Goal: Task Accomplishment & Management: Manage account settings

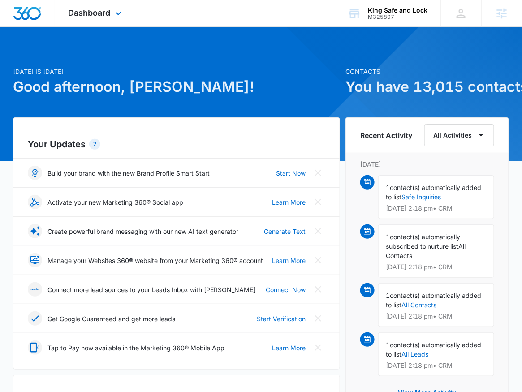
click at [96, 22] on div "Dashboard Apps Reputation CRM Email Social Payments POS Content Ads Intelligenc…" at bounding box center [96, 13] width 82 height 26
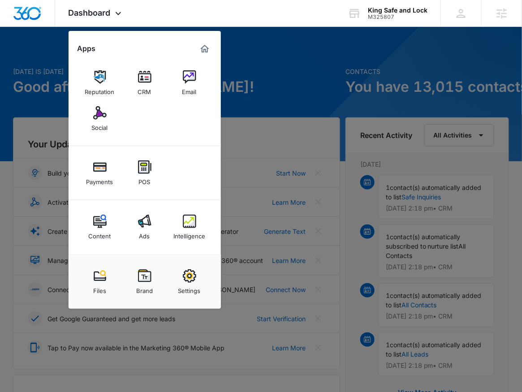
click at [350, 91] on div at bounding box center [261, 196] width 522 height 392
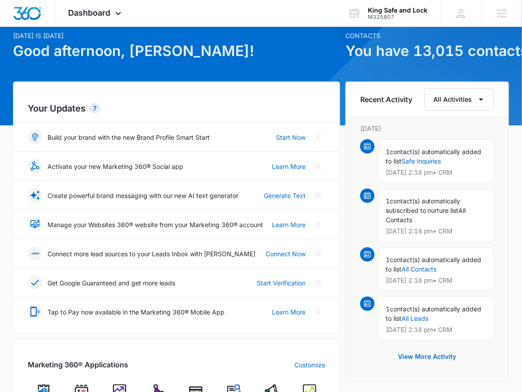
scroll to position [95, 0]
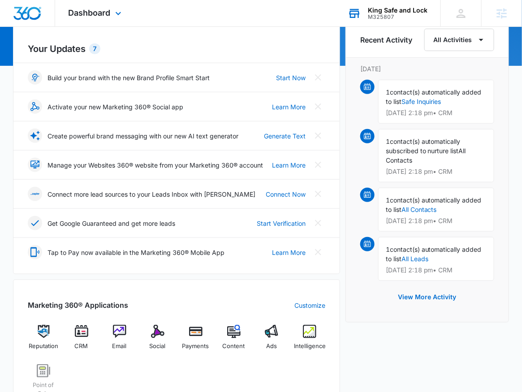
click at [432, 15] on div "King Safe and Lock M325807 Your Accounts View All" at bounding box center [387, 13] width 106 height 26
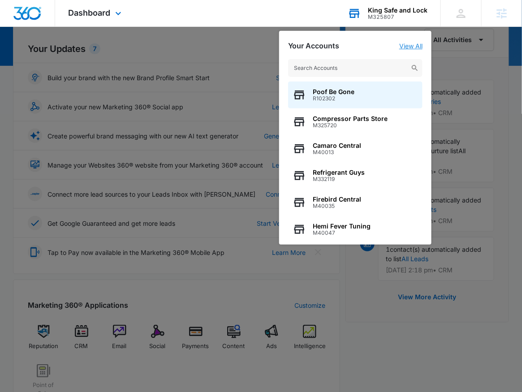
click at [415, 44] on link "View All" at bounding box center [410, 46] width 23 height 8
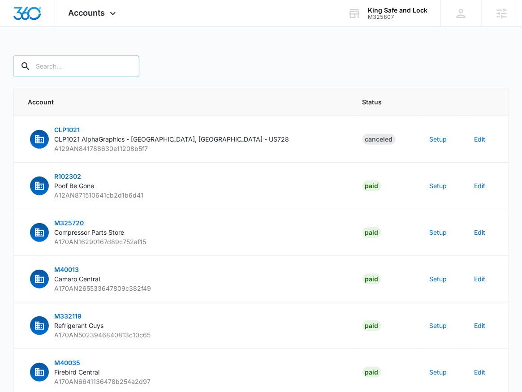
click at [61, 68] on input "text" at bounding box center [76, 67] width 126 height 22
type input "M325807"
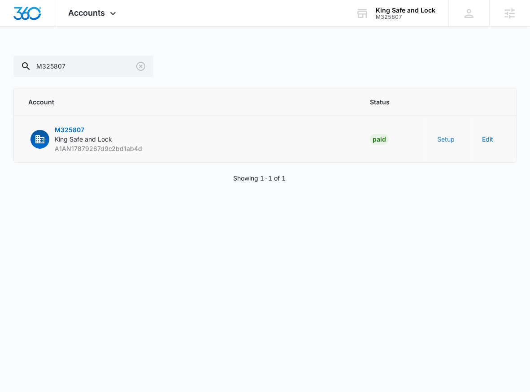
click at [439, 136] on button "Setup" at bounding box center [445, 138] width 17 height 9
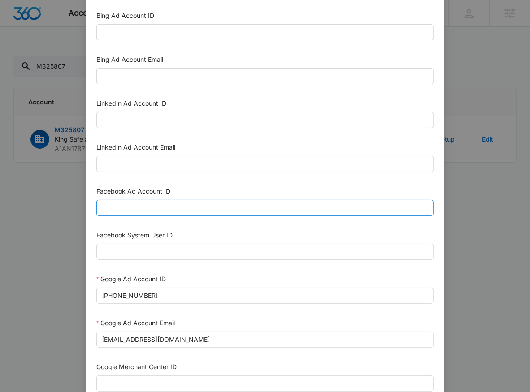
scroll to position [55, 0]
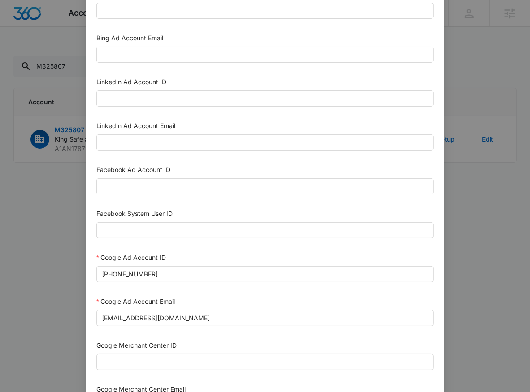
click at [123, 175] on div "Facebook Ad Account ID" at bounding box center [264, 171] width 337 height 13
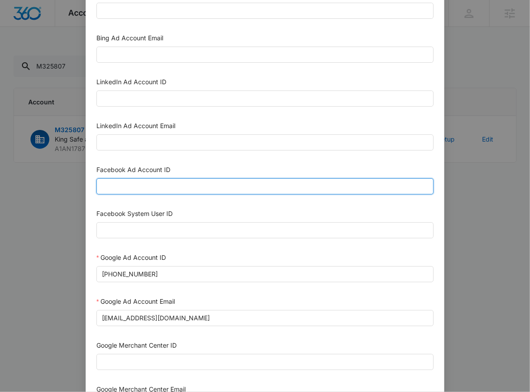
click at [125, 187] on input "Facebook Ad Account ID" at bounding box center [264, 186] width 337 height 16
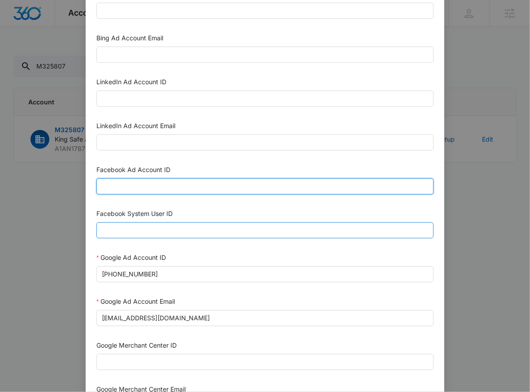
paste input "1103931461373345"
type input "1103931461373345"
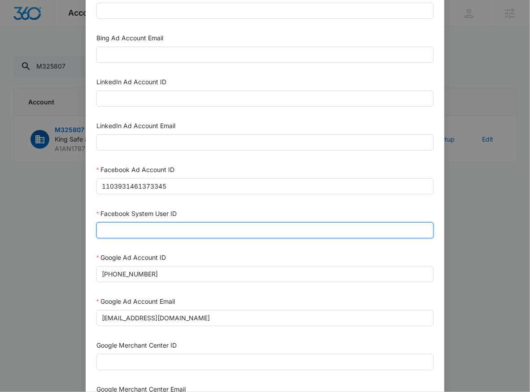
click at [122, 226] on input "Facebook System User ID" at bounding box center [264, 230] width 337 height 16
type input "1023954259108897"
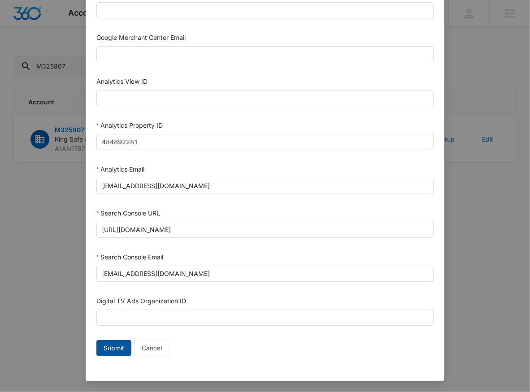
click at [116, 349] on span "Submit" at bounding box center [114, 348] width 21 height 10
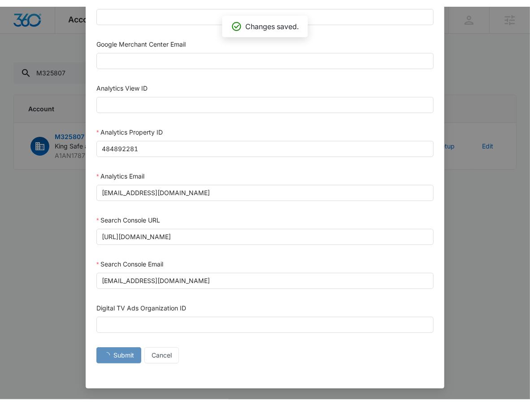
scroll to position [399, 0]
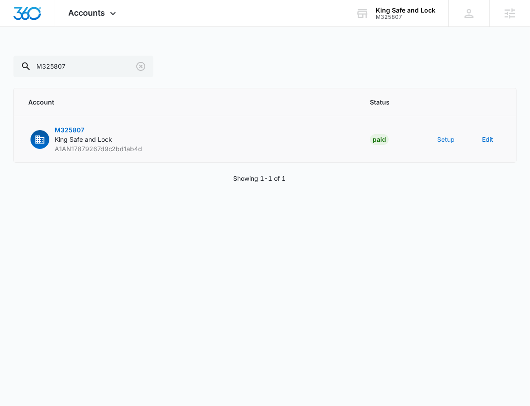
click at [448, 142] on button "Setup" at bounding box center [445, 138] width 17 height 9
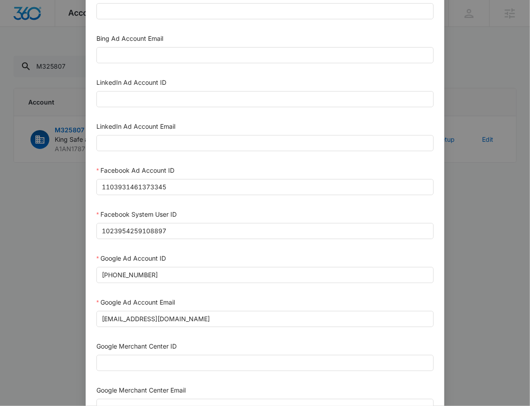
scroll to position [248, 0]
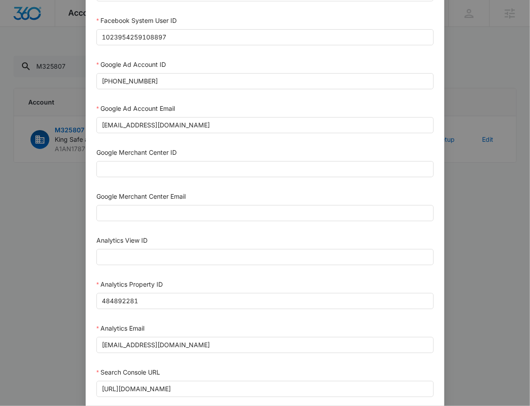
click at [489, 226] on div "Setup Account Bing Ad Account ID Bing Ad Account Email LinkedIn Ad Account ID L…" at bounding box center [265, 203] width 530 height 406
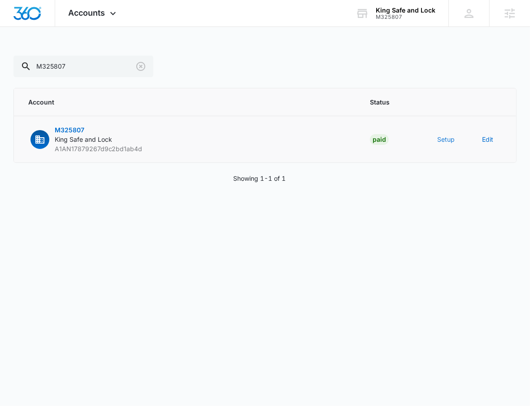
click at [446, 134] on button "Setup" at bounding box center [445, 138] width 17 height 9
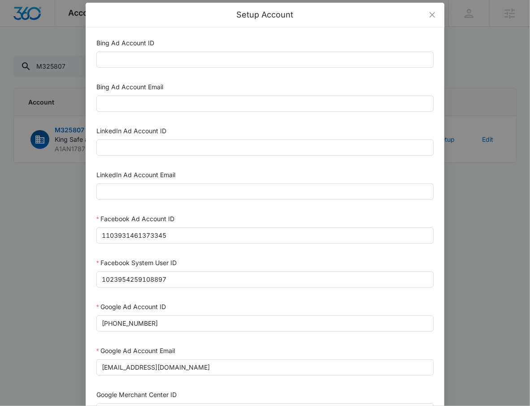
scroll to position [15, 0]
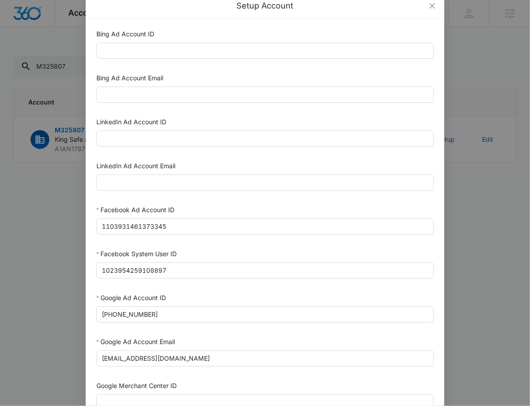
click at [498, 263] on div "Setup Account Bing Ad Account ID Bing Ad Account Email LinkedIn Ad Account ID L…" at bounding box center [265, 203] width 530 height 406
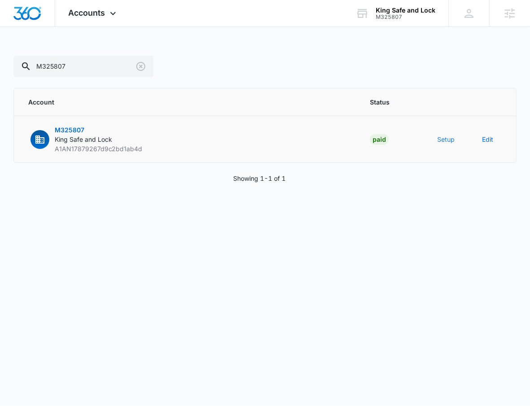
click at [442, 138] on button "Setup" at bounding box center [445, 138] width 17 height 9
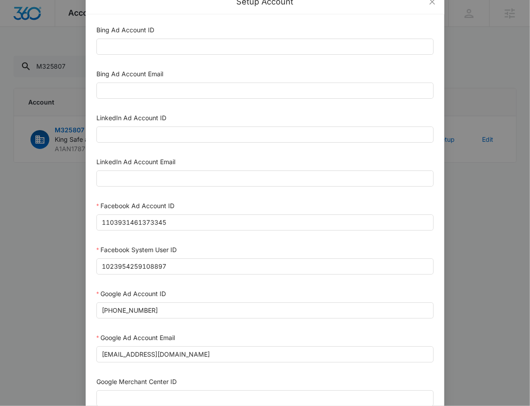
scroll to position [0, 0]
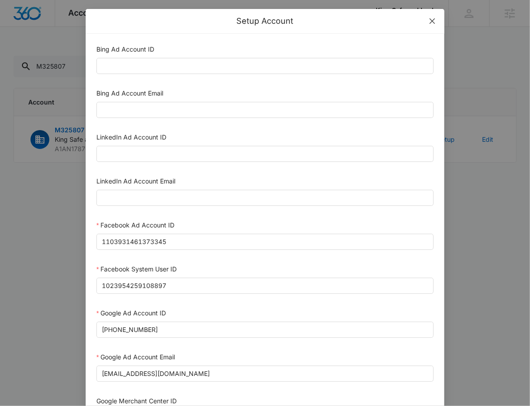
click at [433, 17] on span "Close" at bounding box center [432, 21] width 24 height 24
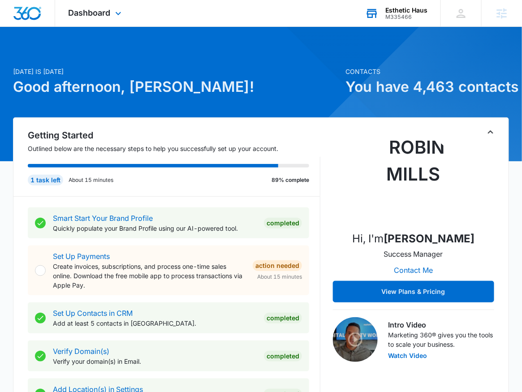
click at [421, 14] on div "M335466" at bounding box center [406, 17] width 42 height 6
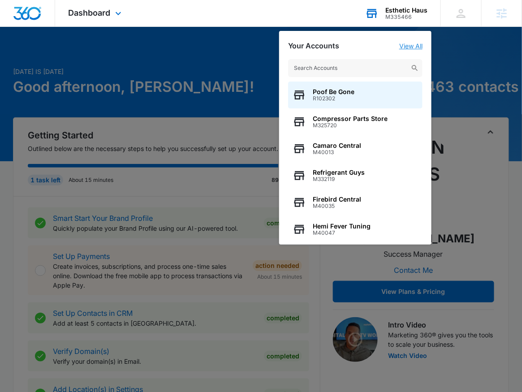
click at [418, 47] on link "View All" at bounding box center [410, 46] width 23 height 8
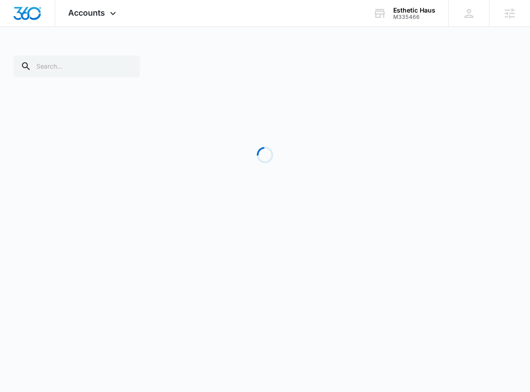
click at [71, 79] on div "Loading" at bounding box center [264, 144] width 503 height 177
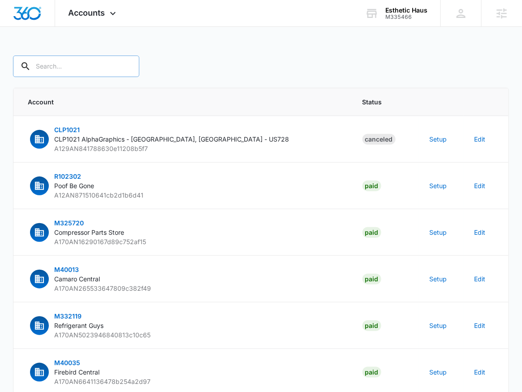
click at [75, 73] on input "text" at bounding box center [76, 67] width 126 height 22
type input "M335466"
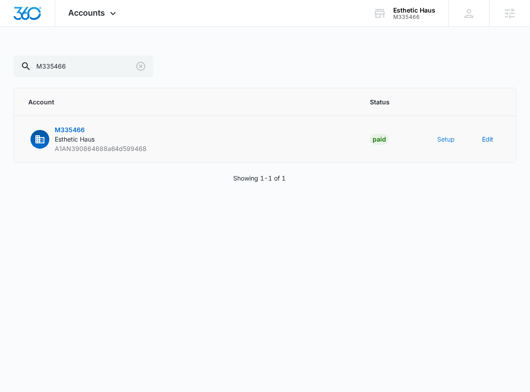
click at [448, 141] on button "Setup" at bounding box center [445, 138] width 17 height 9
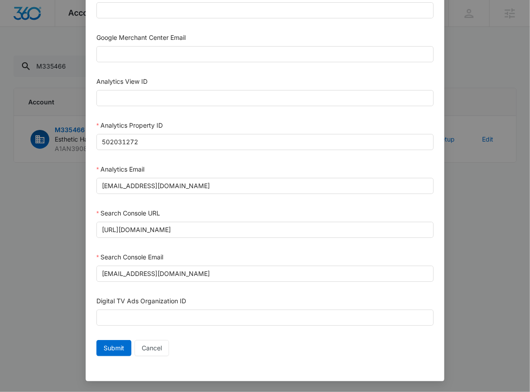
click at [506, 249] on div "Setup Account Bing Ad Account ID Bing Ad Account Email LinkedIn Ad Account ID L…" at bounding box center [265, 196] width 530 height 392
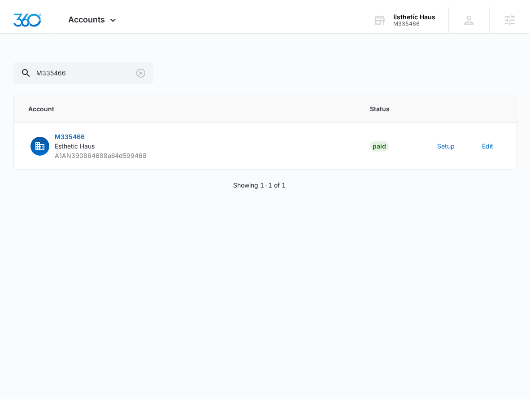
scroll to position [399, 0]
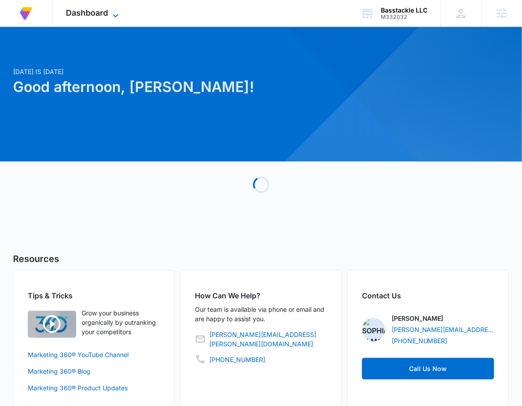
click at [95, 16] on span "Dashboard" at bounding box center [87, 12] width 42 height 9
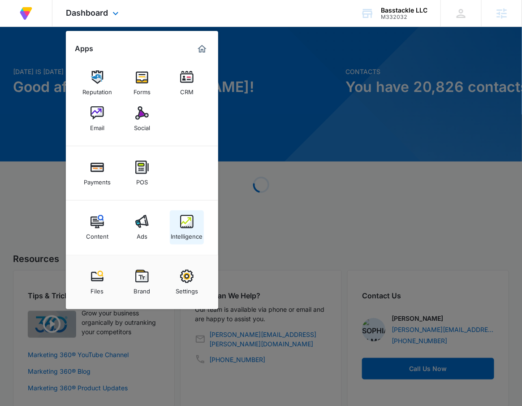
click at [183, 225] on img at bounding box center [186, 221] width 13 height 13
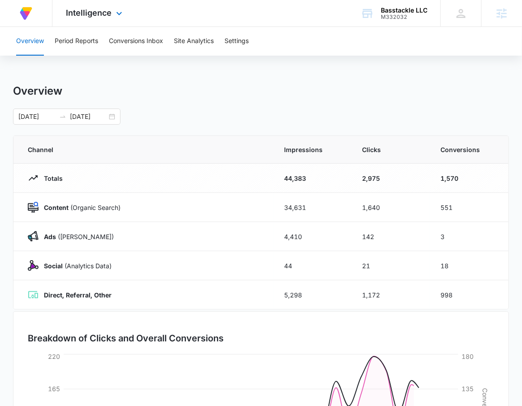
click at [78, 19] on div "Intelligence Apps Reputation Forms CRM Email Social Payments POS Content Ads In…" at bounding box center [95, 13] width 86 height 26
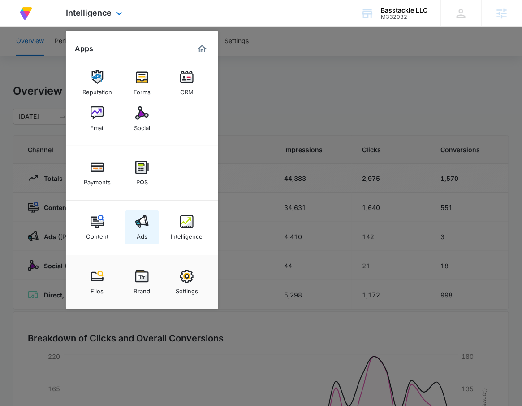
click at [148, 227] on img at bounding box center [141, 221] width 13 height 13
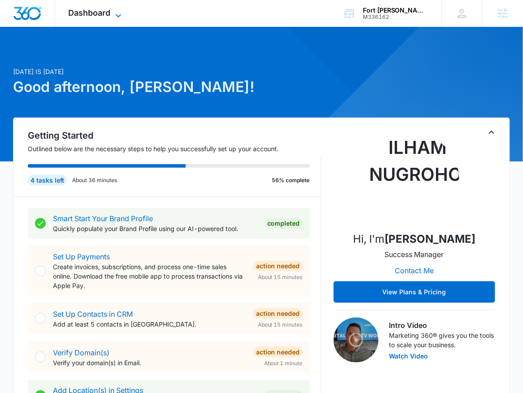
click at [117, 14] on icon at bounding box center [118, 15] width 5 height 3
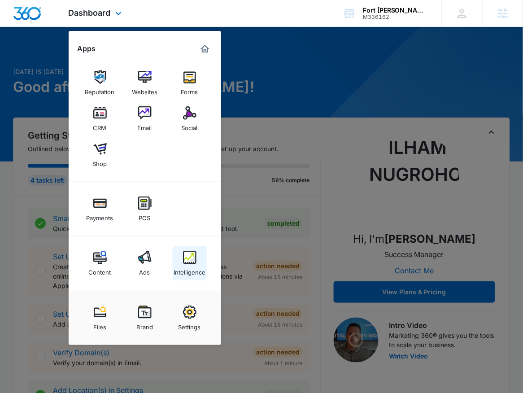
click at [184, 262] on img at bounding box center [189, 257] width 13 height 13
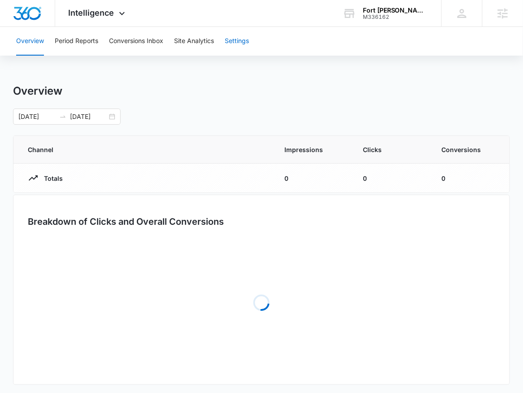
click at [249, 45] on button "Settings" at bounding box center [237, 41] width 24 height 29
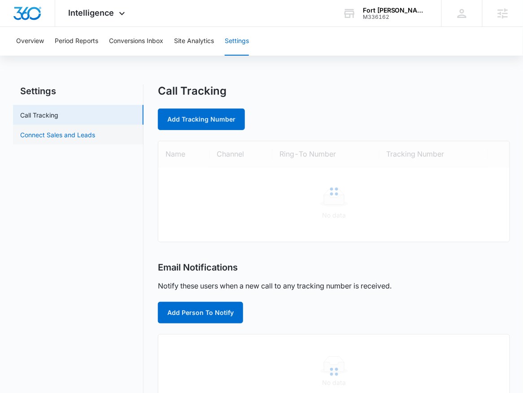
click at [65, 137] on link "Connect Sales and Leads" at bounding box center [57, 134] width 75 height 9
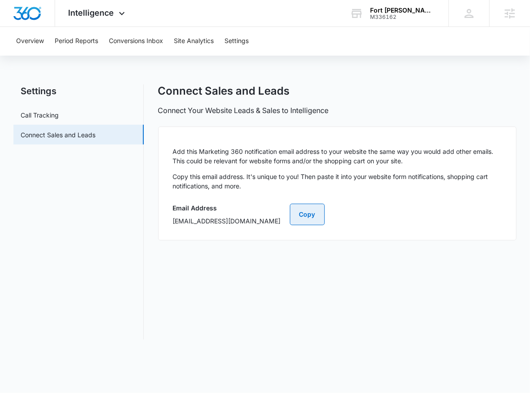
click at [325, 212] on button "Copy" at bounding box center [307, 214] width 35 height 22
click at [84, 13] on span "Intelligence" at bounding box center [92, 12] width 46 height 9
click at [83, 14] on span "Intelligence" at bounding box center [92, 12] width 46 height 9
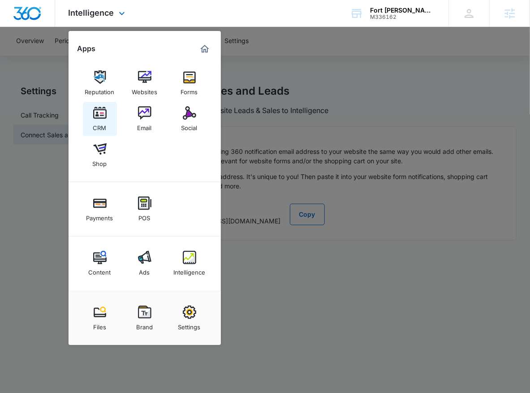
click at [102, 112] on img at bounding box center [99, 112] width 13 height 13
